Goal: Information Seeking & Learning: Learn about a topic

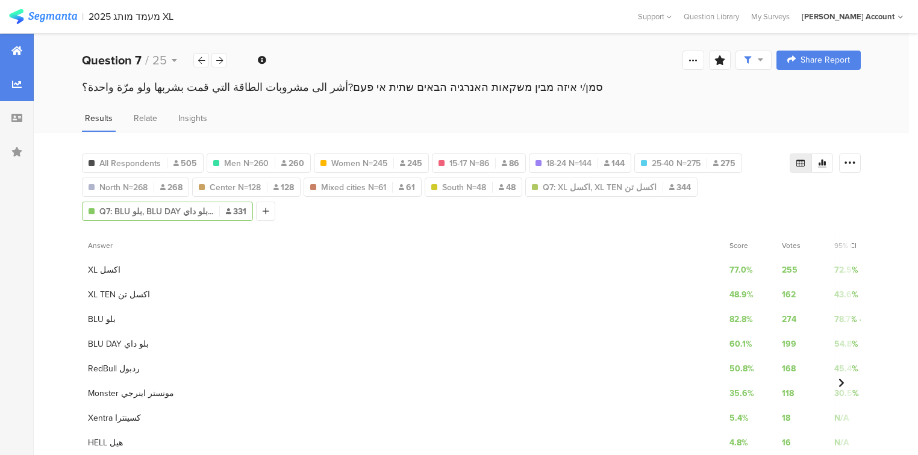
scroll to position [24, 0]
click at [15, 58] on div at bounding box center [17, 51] width 34 height 34
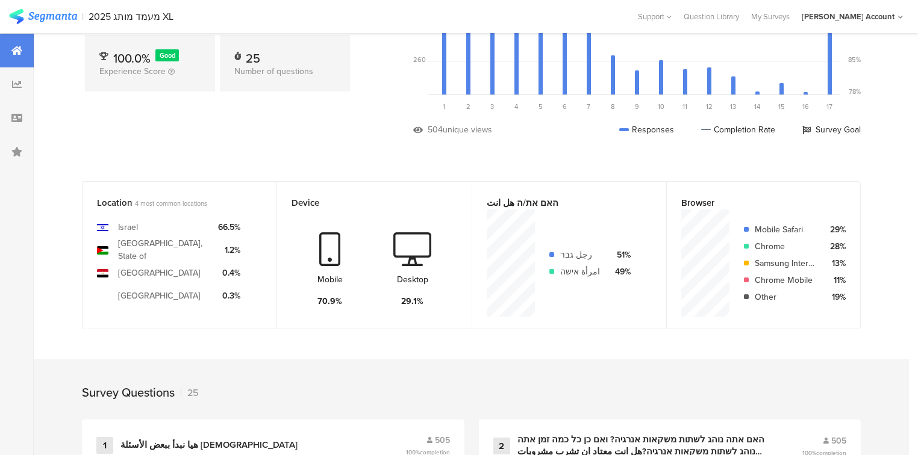
scroll to position [289, 0]
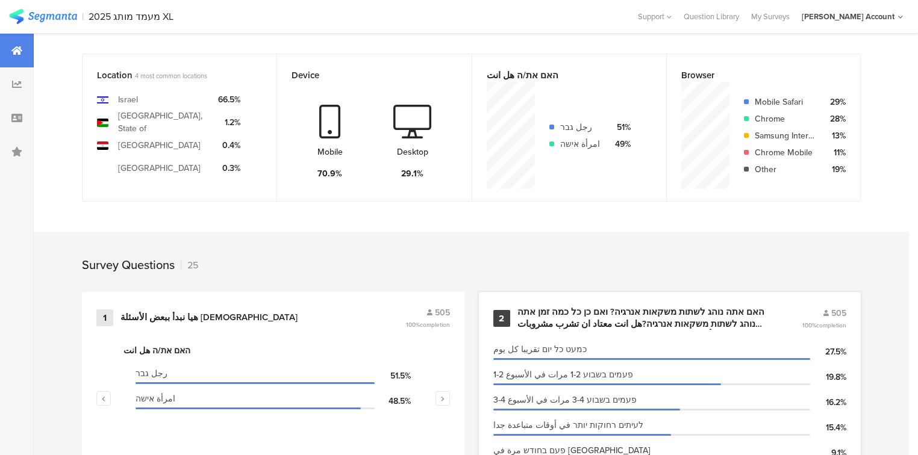
click at [607, 318] on div "האם אתה נוהג לשתות משקאות אנרגיה? ואם כן כל כמה זמן אתה נוהג לשתות משקאות אנרגי…" at bounding box center [645, 317] width 256 height 23
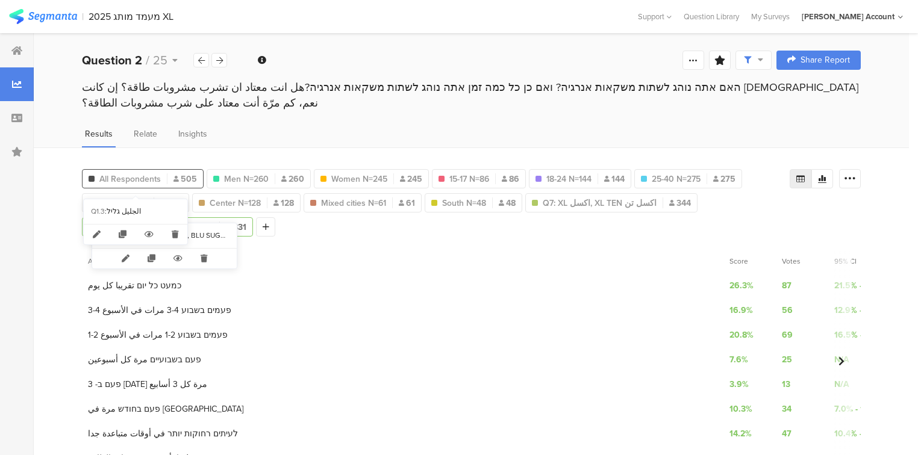
click at [136, 173] on span "All Respondents" at bounding box center [129, 179] width 61 height 13
